Goal: Task Accomplishment & Management: Complete application form

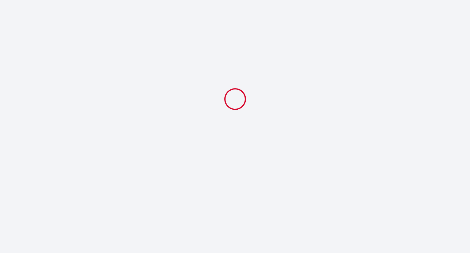
select select
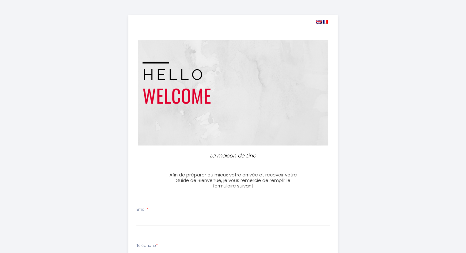
scroll to position [40, 0]
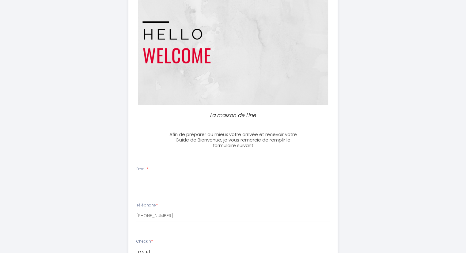
click at [168, 180] on input "Email *" at bounding box center [232, 179] width 193 height 11
type input "[EMAIL_ADDRESS][DOMAIN_NAME]"
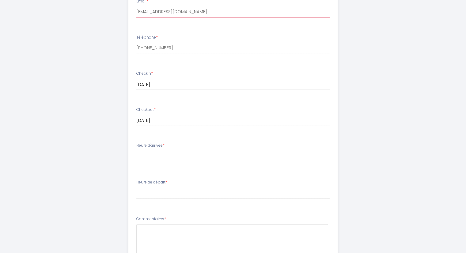
scroll to position [208, 0]
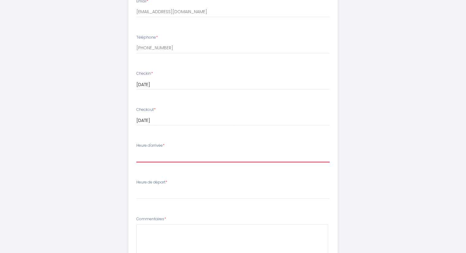
click at [186, 156] on select "16:00 16:30 17:00 17:30 18:00 18:30 19:00 19:30 20:00 20:30 21:00 21:30 22:00 2…" at bounding box center [232, 157] width 193 height 12
select select "18:00"
click at [136, 151] on select "16:00 16:30 17:00 17:30 18:00 18:30 19:00 19:30 20:00 20:30 21:00 21:30 22:00 2…" at bounding box center [232, 157] width 193 height 12
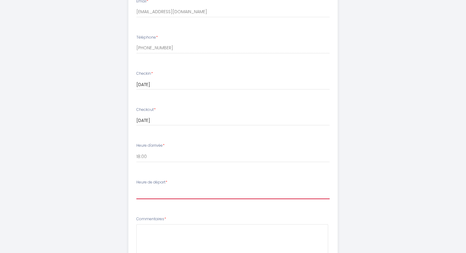
click at [157, 196] on select "00:00 00:30 01:00 01:30 02:00 02:30 03:00 03:30 04:00 04:30 05:00 05:30 06:00 0…" at bounding box center [232, 193] width 193 height 12
select select "10:00"
click at [136, 187] on select "00:00 00:30 01:00 01:30 02:00 02:30 03:00 03:30 04:00 04:30 05:00 05:30 06:00 0…" at bounding box center [232, 193] width 193 height 12
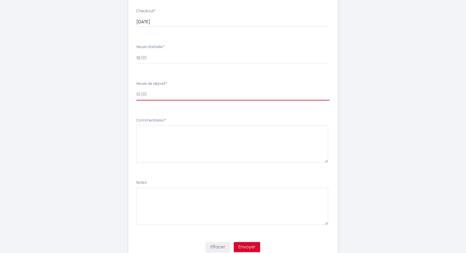
scroll to position [307, 0]
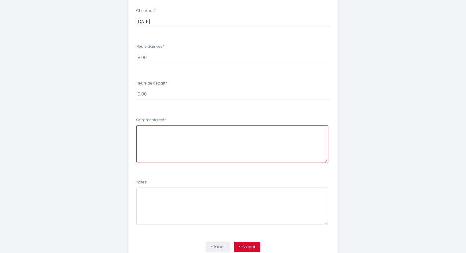
click at [174, 144] on textarea at bounding box center [232, 143] width 192 height 37
paste textarea "Bonjour [PERSON_NAME]. Votre logement est à proximité du lieu où nous allons di…"
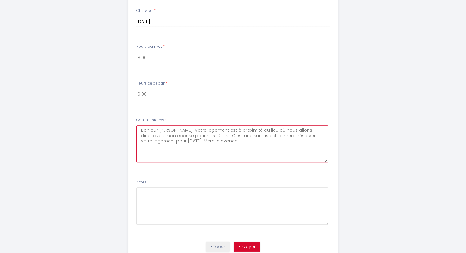
click at [169, 131] on textarea "Bonjour [PERSON_NAME]. Votre logement est à proximité du lieu où nous allons di…" at bounding box center [232, 143] width 192 height 37
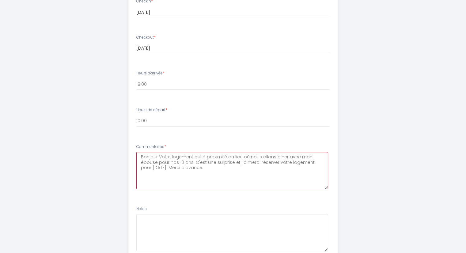
scroll to position [286, 0]
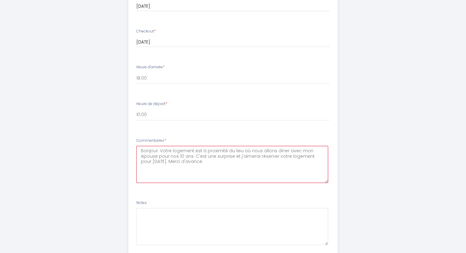
click at [177, 155] on textarea "Bonjour. Votre logement est à proximité du lieu où nous allons diner avec mon é…" at bounding box center [232, 164] width 192 height 37
click at [215, 155] on textarea "Bonjour. Votre logement est à proximité du lieu où nous allons diner avec mon é…" at bounding box center [232, 164] width 192 height 37
click at [218, 154] on textarea "Bonjour. Votre logement est à proximité du lieu où nous allons diner avec mon é…" at bounding box center [232, 164] width 192 height 37
click at [219, 166] on textarea "Bonjour. Votre logement est à proximité du lieu où nous allons diner avec mon é…" at bounding box center [232, 164] width 192 height 37
drag, startPoint x: 226, startPoint y: 162, endPoint x: 204, endPoint y: 163, distance: 21.8
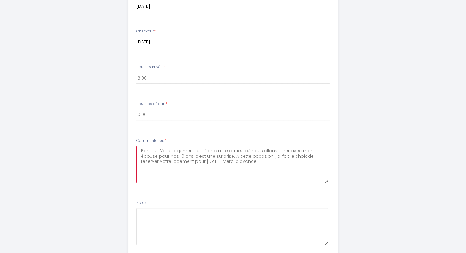
click at [204, 163] on textarea "Bonjour. Votre logement est à proximité du lieu où nous allons diner avec mon é…" at bounding box center [232, 164] width 192 height 37
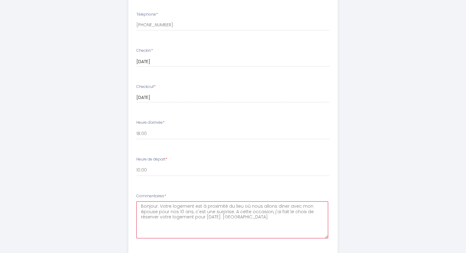
scroll to position [330, 0]
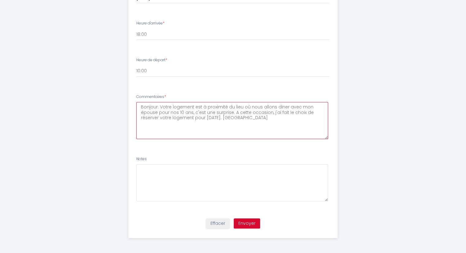
type textarea "Bonjour. Votre logement est à proximité du lieu où nous allons diner avec mon é…"
click at [244, 224] on button "Envoyer" at bounding box center [247, 223] width 26 height 10
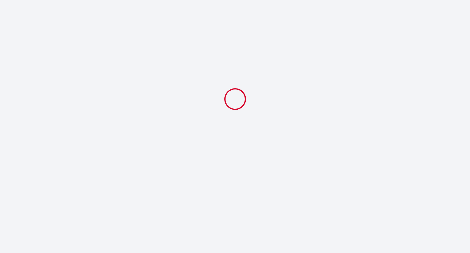
select select "18:00"
select select "10:00"
